Goal: Transaction & Acquisition: Purchase product/service

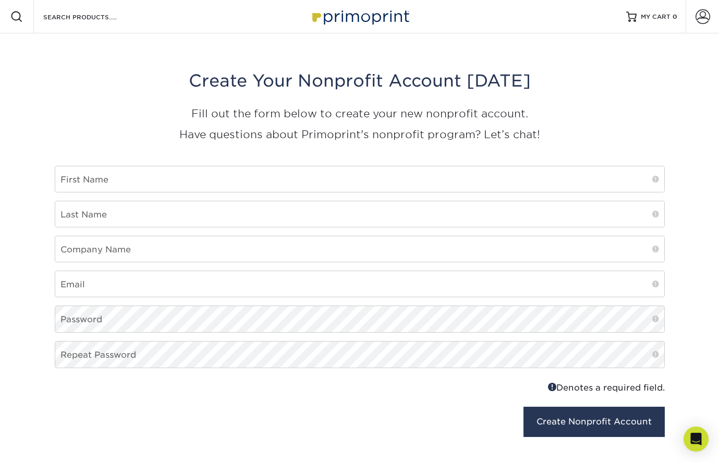
click at [364, 9] on img at bounding box center [359, 16] width 104 height 22
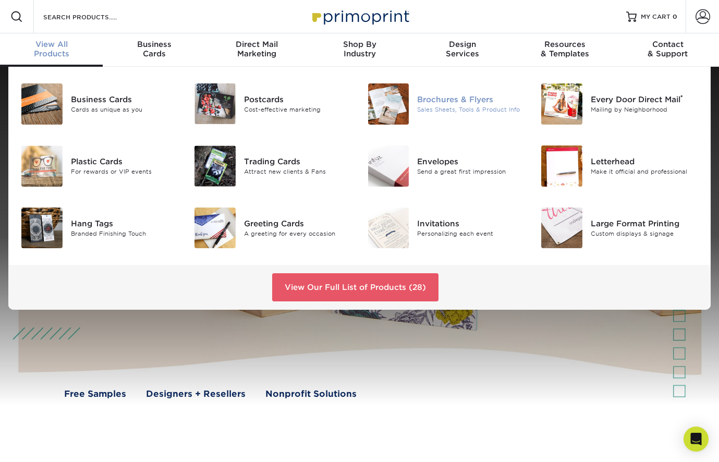
click at [461, 105] on div "Brochures & Flyers" at bounding box center [471, 99] width 108 height 11
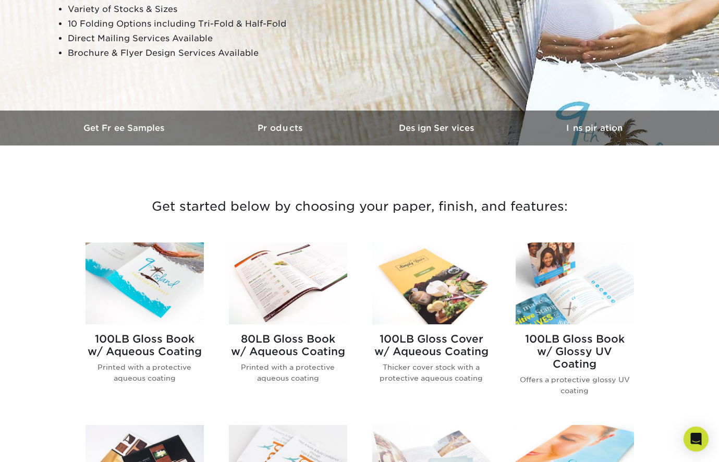
scroll to position [449, 0]
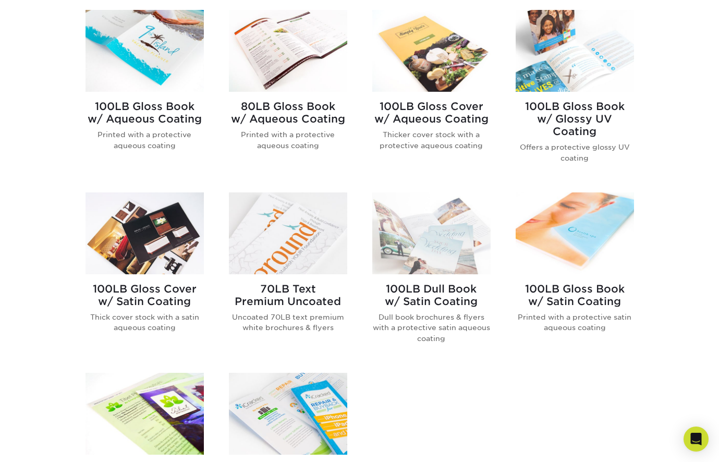
click at [414, 57] on img at bounding box center [431, 51] width 118 height 82
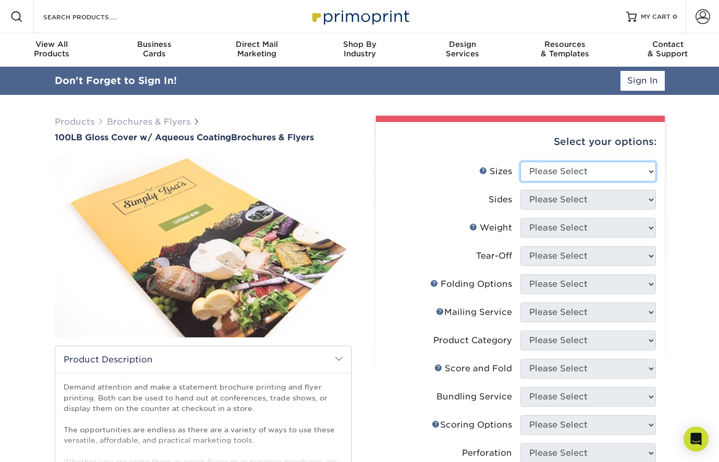
select select "6.50x9.00"
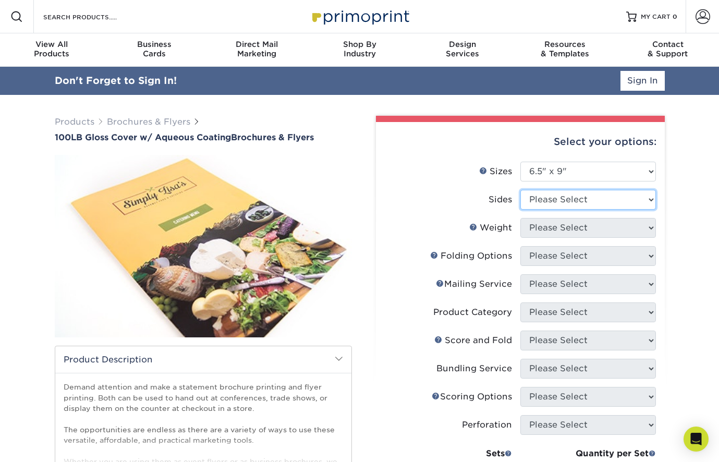
select select "13abbda7-1d64-4f25-8bb2-c179b224825d"
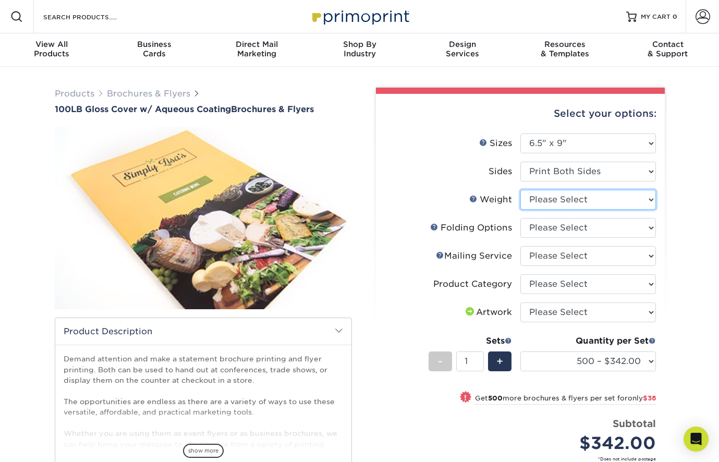
select select "100LB"
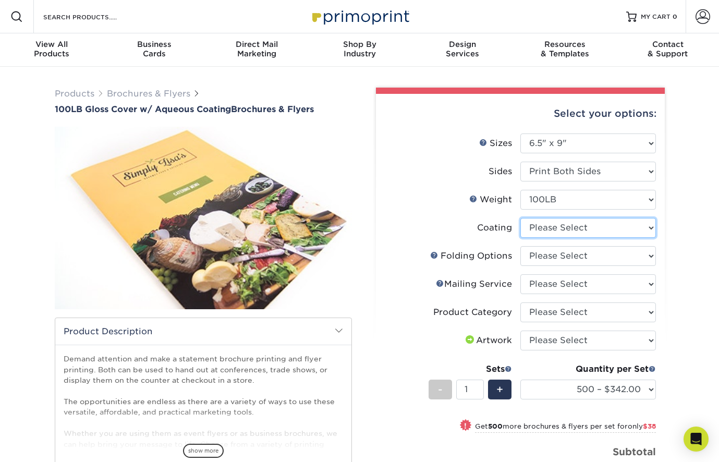
select select "d41dab50-ff65-4f4f-bb17-2afe4d36ae33"
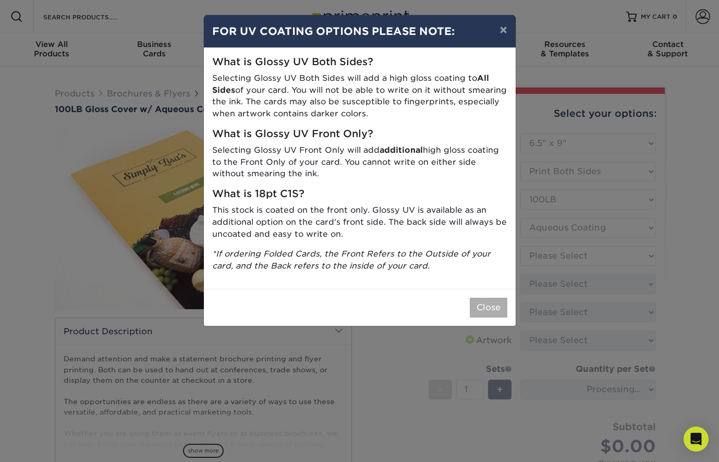
click at [497, 298] on button "Close" at bounding box center [489, 308] width 38 height 20
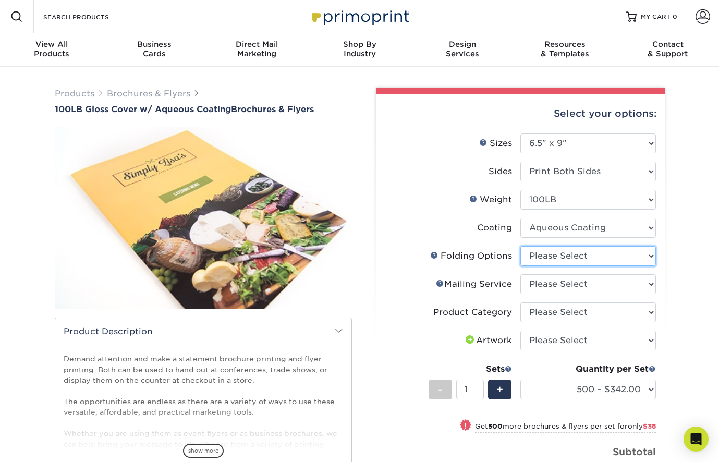
select select "9b1d5825-34d1-4721-9874-ed79abb003d7"
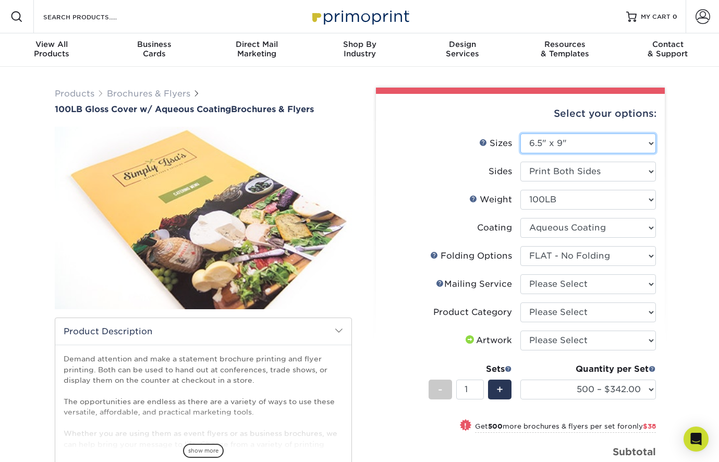
select select "4.00x12.00"
select select "-1"
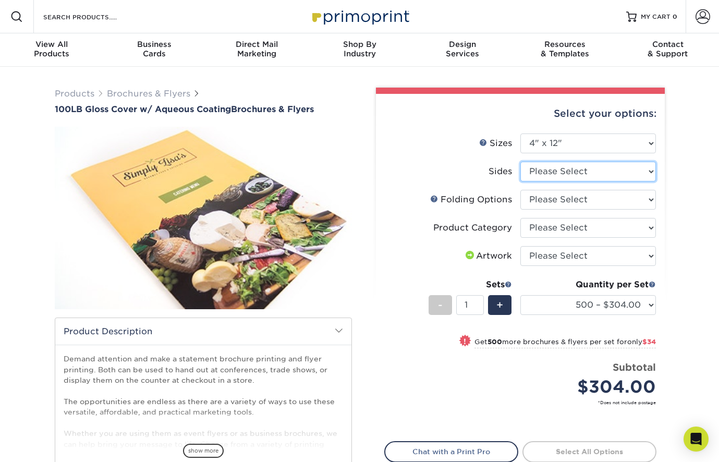
select select "13abbda7-1d64-4f25-8bb2-c179b224825d"
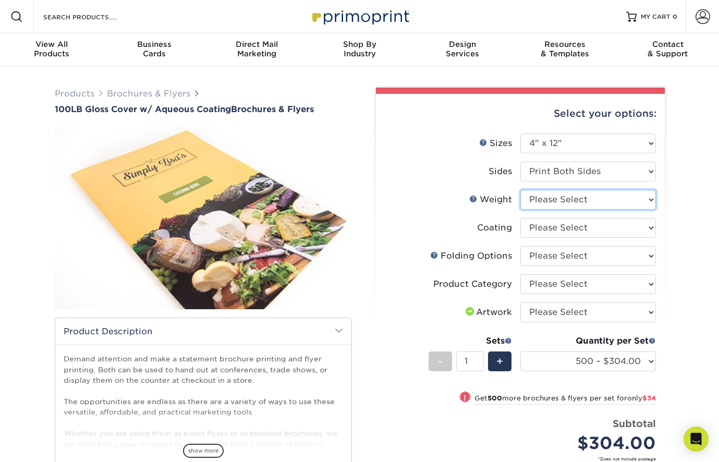
select select "100LB"
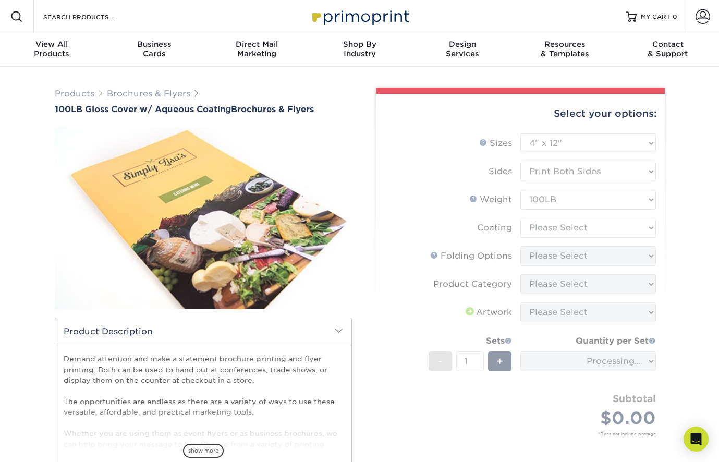
click at [602, 228] on form "Sizes Help Sizes Please Select 3.5" x 8.5" 3.5" x 11" 3.67" x 8.5" 4" x 8.5" 4"…" at bounding box center [520, 296] width 272 height 327
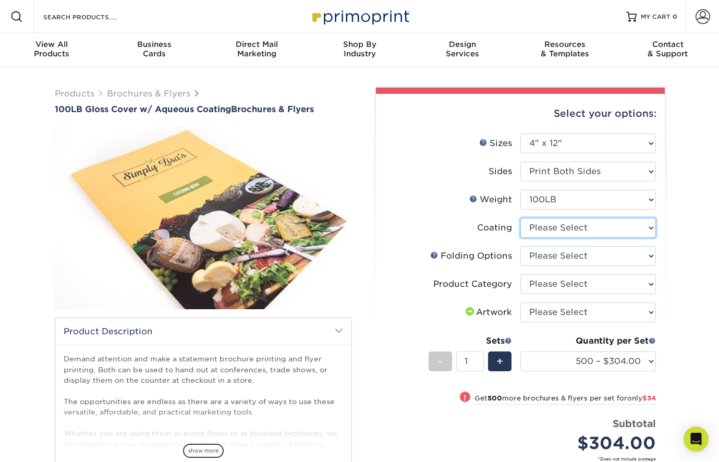
select select "d41dab50-ff65-4f4f-bb17-2afe4d36ae33"
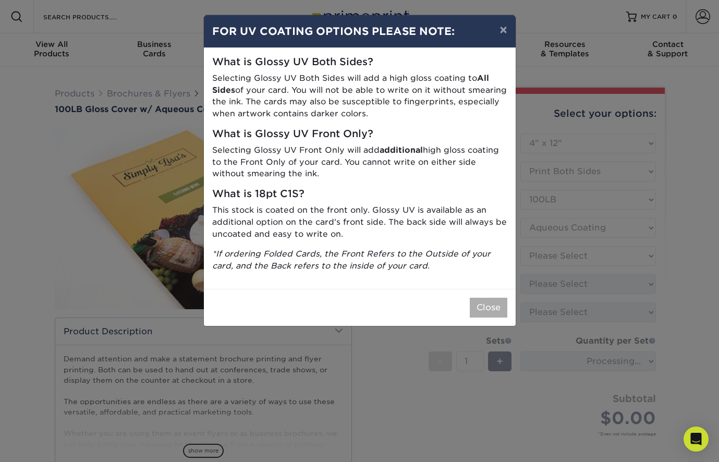
click at [499, 299] on button "Close" at bounding box center [489, 308] width 38 height 20
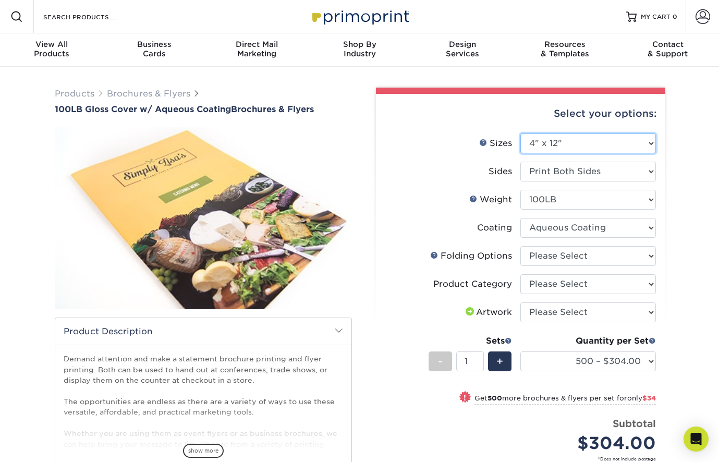
select select "8.50x14.00"
select select "-1"
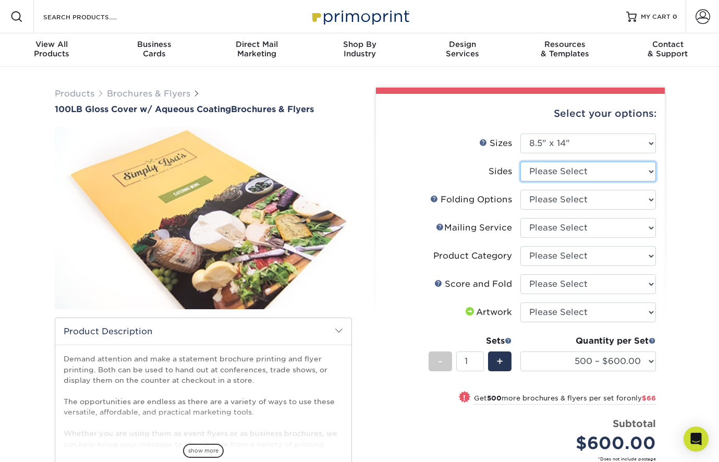
select select "13abbda7-1d64-4f25-8bb2-c179b224825d"
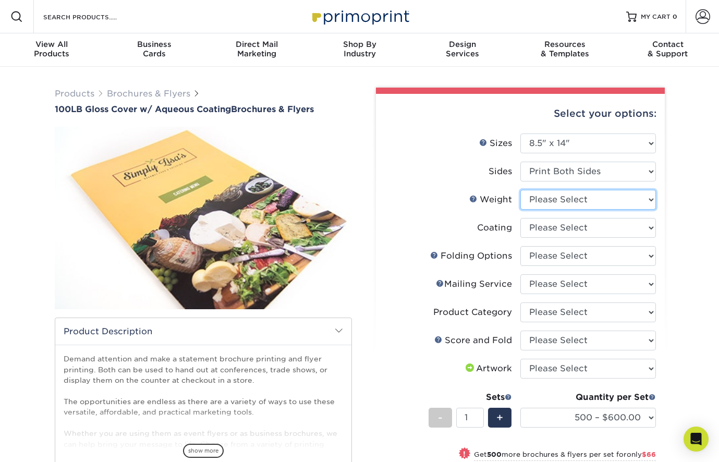
select select "100LB"
select select "d41dab50-ff65-4f4f-bb17-2afe4d36ae33"
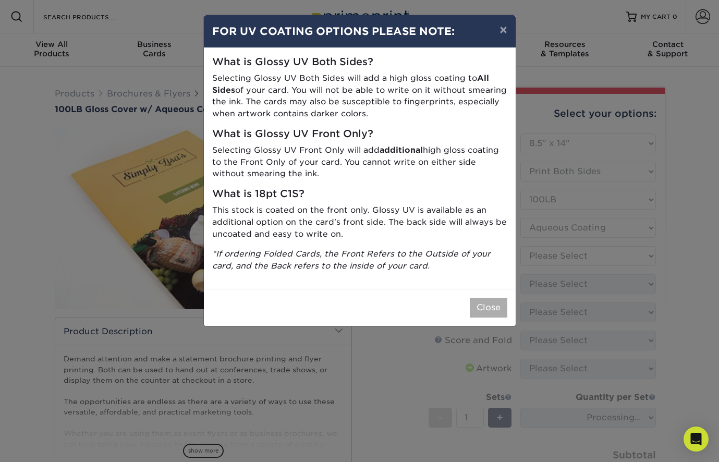
click at [491, 298] on button "Close" at bounding box center [489, 308] width 38 height 20
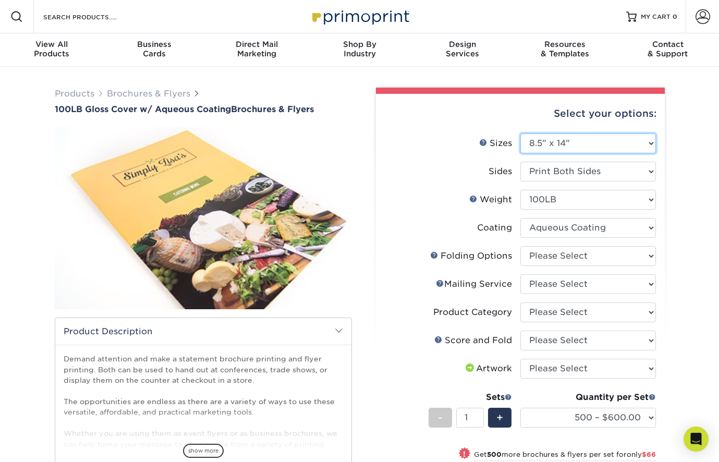
select select "17.00x22.00"
select select "-1"
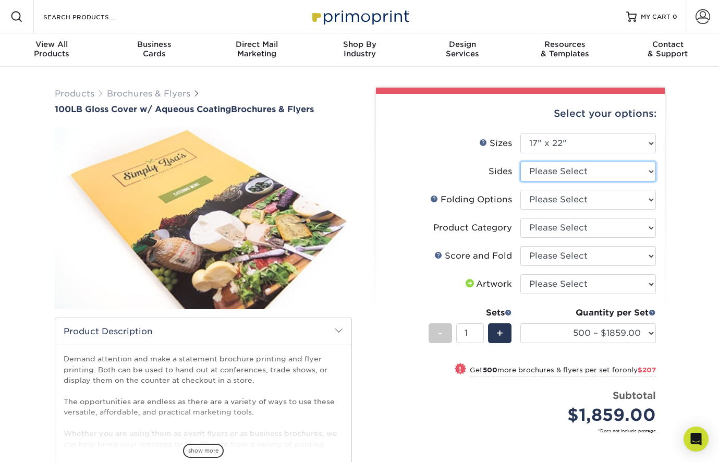
select select "13abbda7-1d64-4f25-8bb2-c179b224825d"
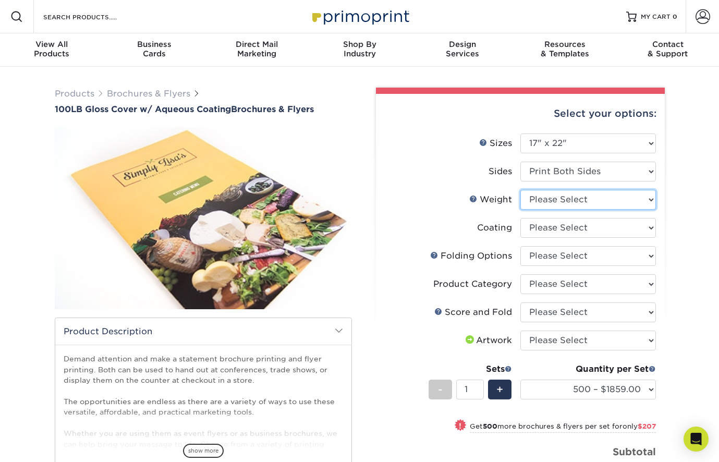
select select "100LB"
select select "d41dab50-ff65-4f4f-bb17-2afe4d36ae33"
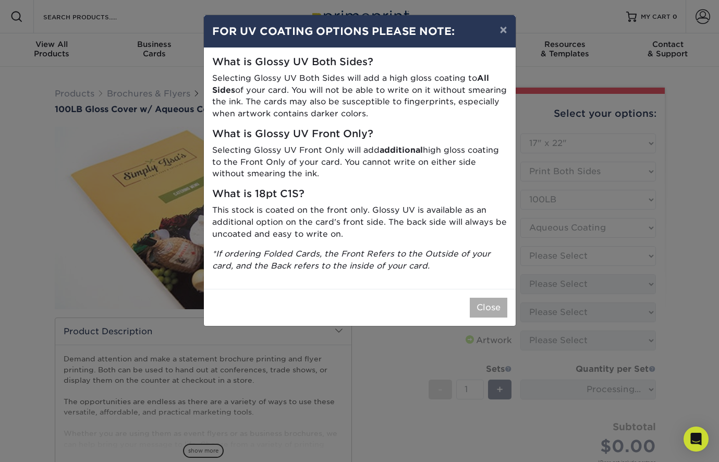
click at [488, 298] on button "Close" at bounding box center [489, 308] width 38 height 20
